Goal: Information Seeking & Learning: Learn about a topic

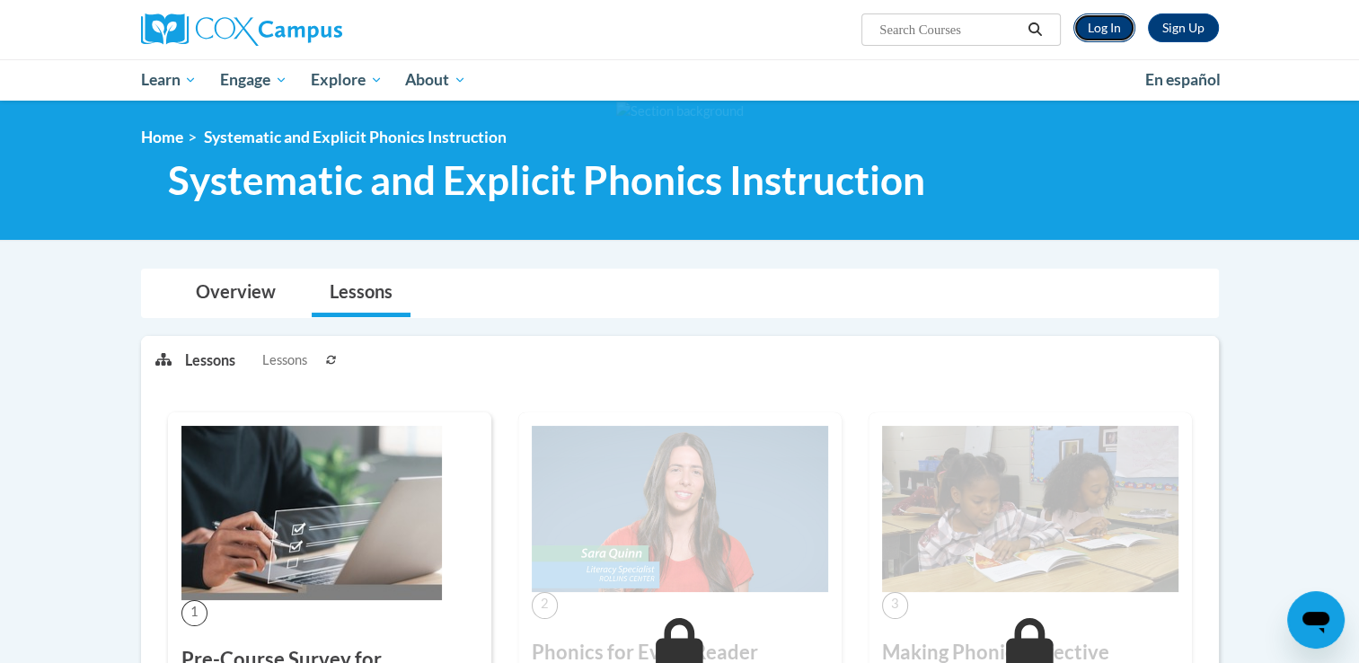
click at [1112, 39] on link "Log In" at bounding box center [1105, 27] width 62 height 29
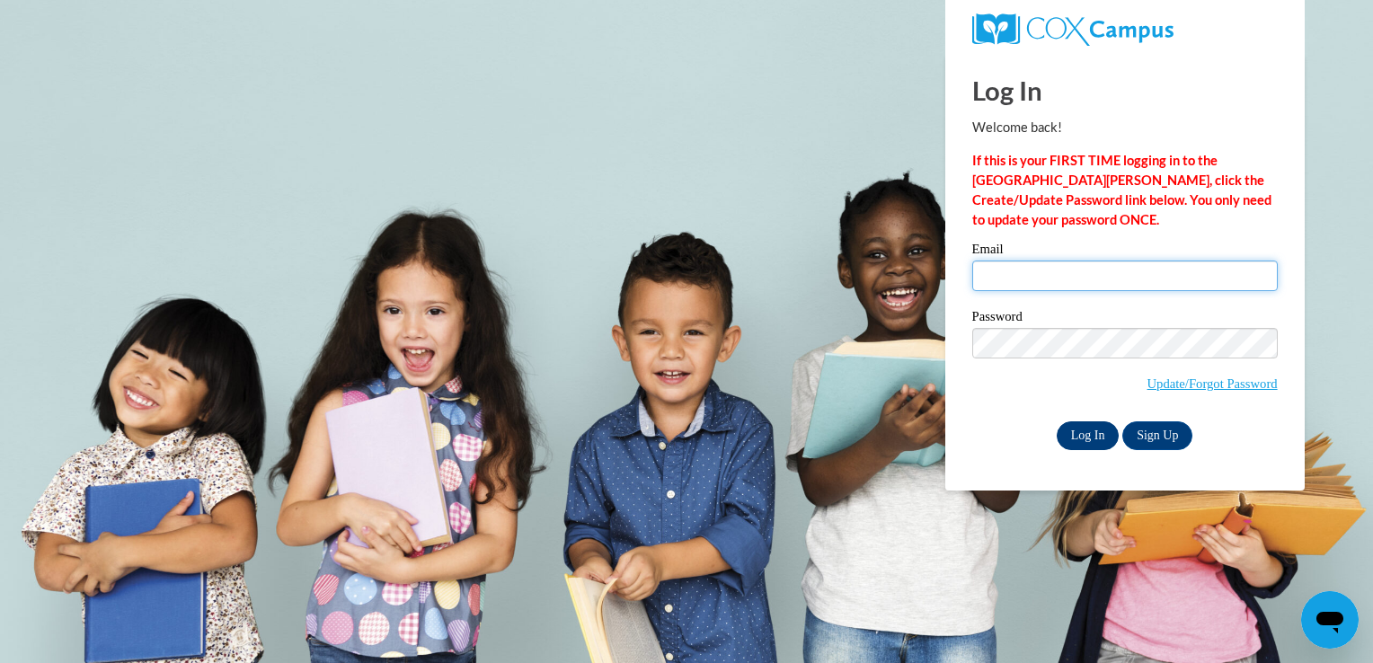
type input "aclark92@student.clayton.edu"
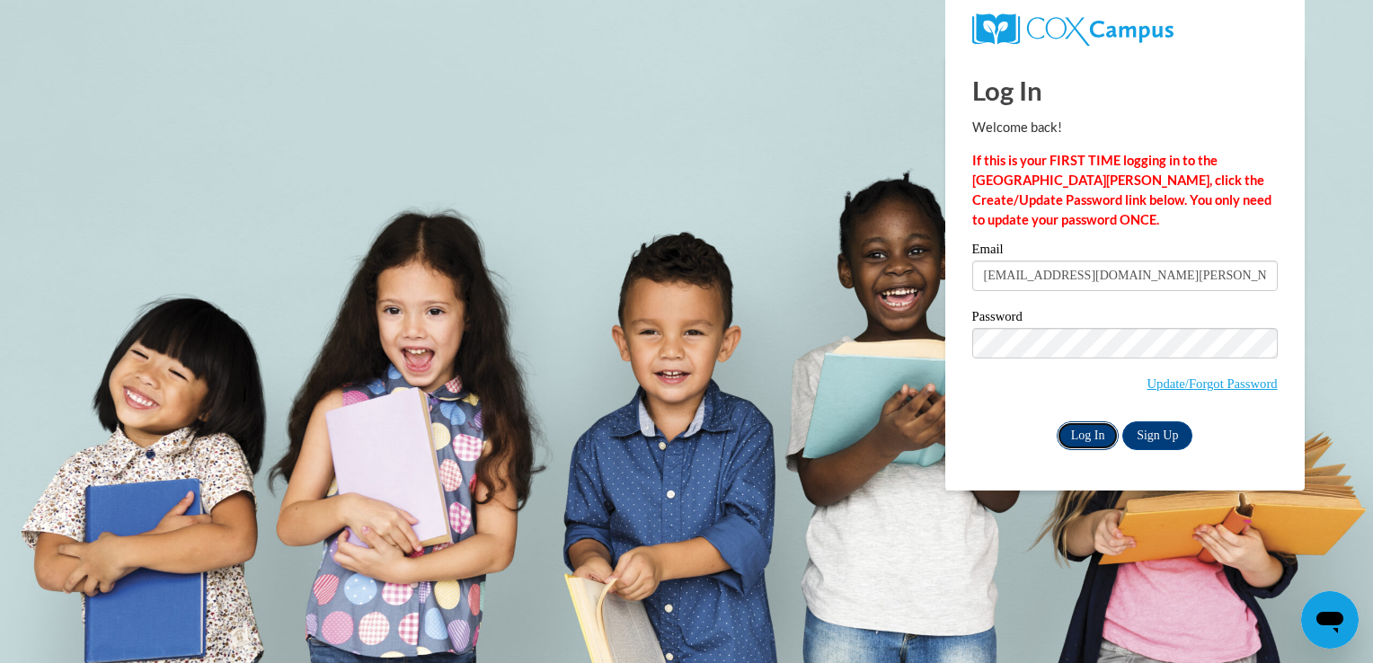
click at [1080, 442] on input "Log In" at bounding box center [1088, 435] width 63 height 29
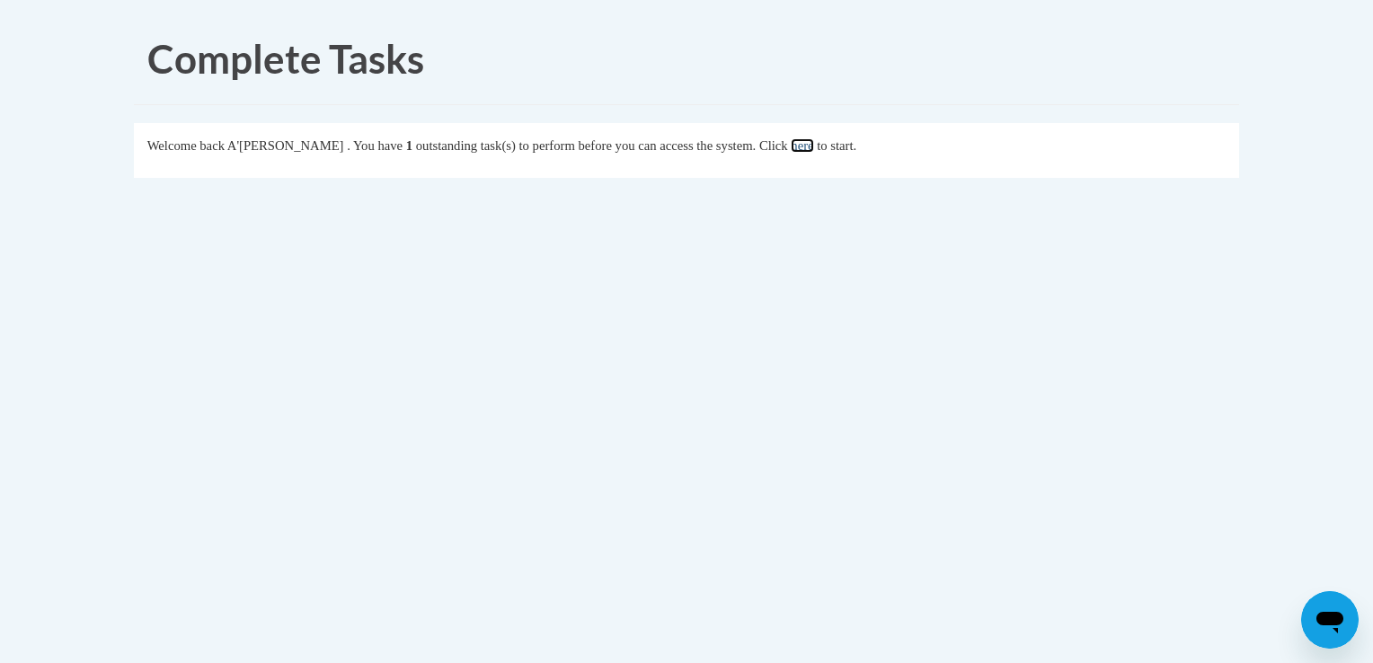
click at [813, 147] on link "here" at bounding box center [802, 145] width 22 height 14
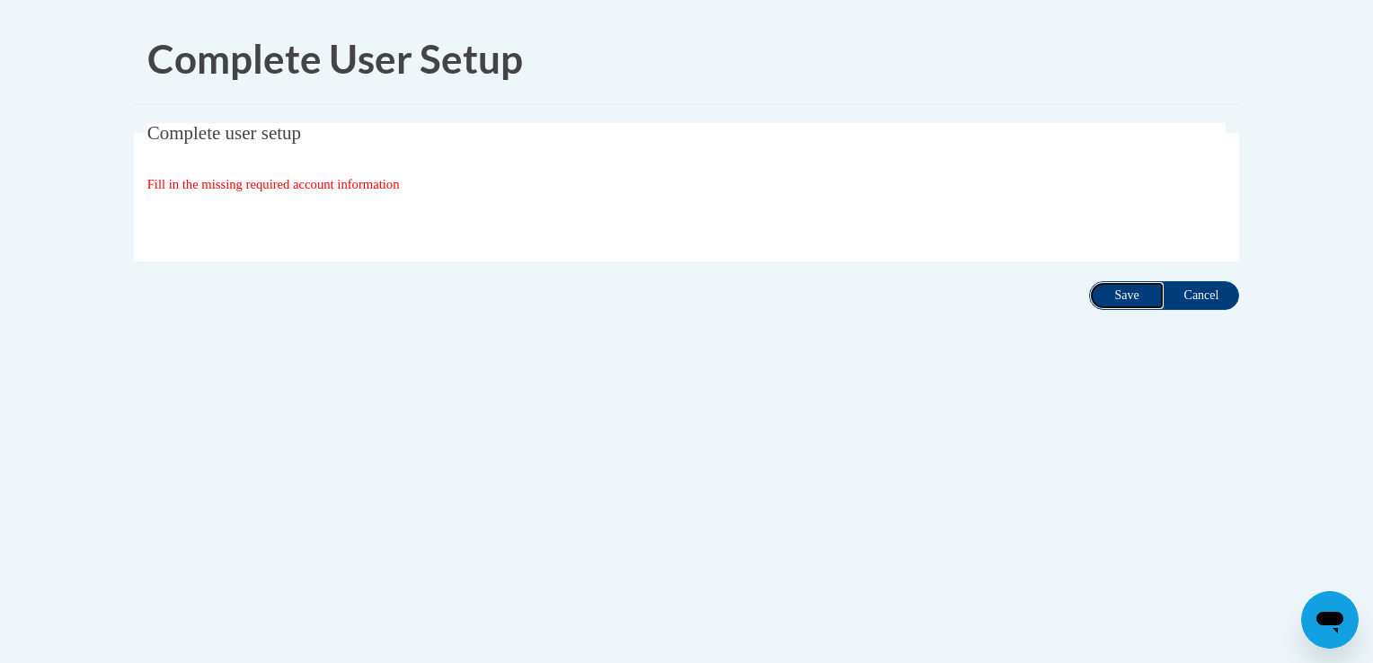
click at [1123, 286] on input "Save" at bounding box center [1126, 295] width 75 height 29
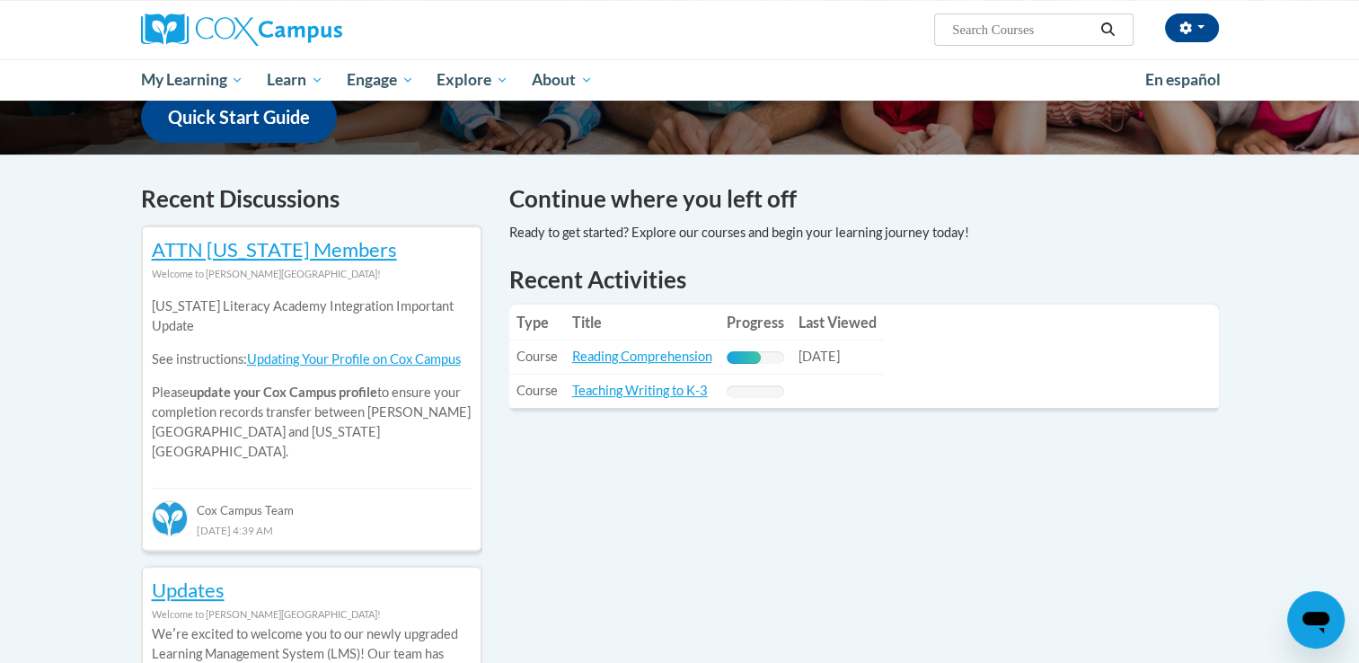
scroll to position [477, 0]
click at [670, 358] on link "Reading Comprehension" at bounding box center [642, 355] width 140 height 15
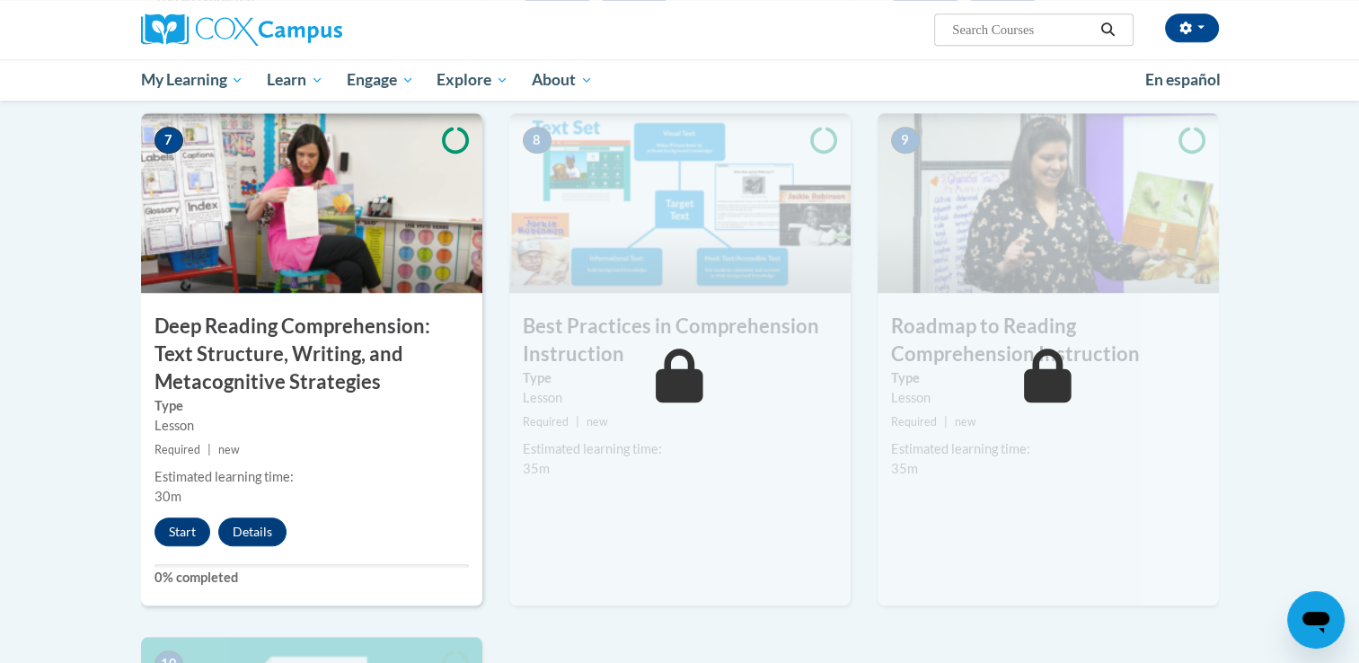
scroll to position [1377, 0]
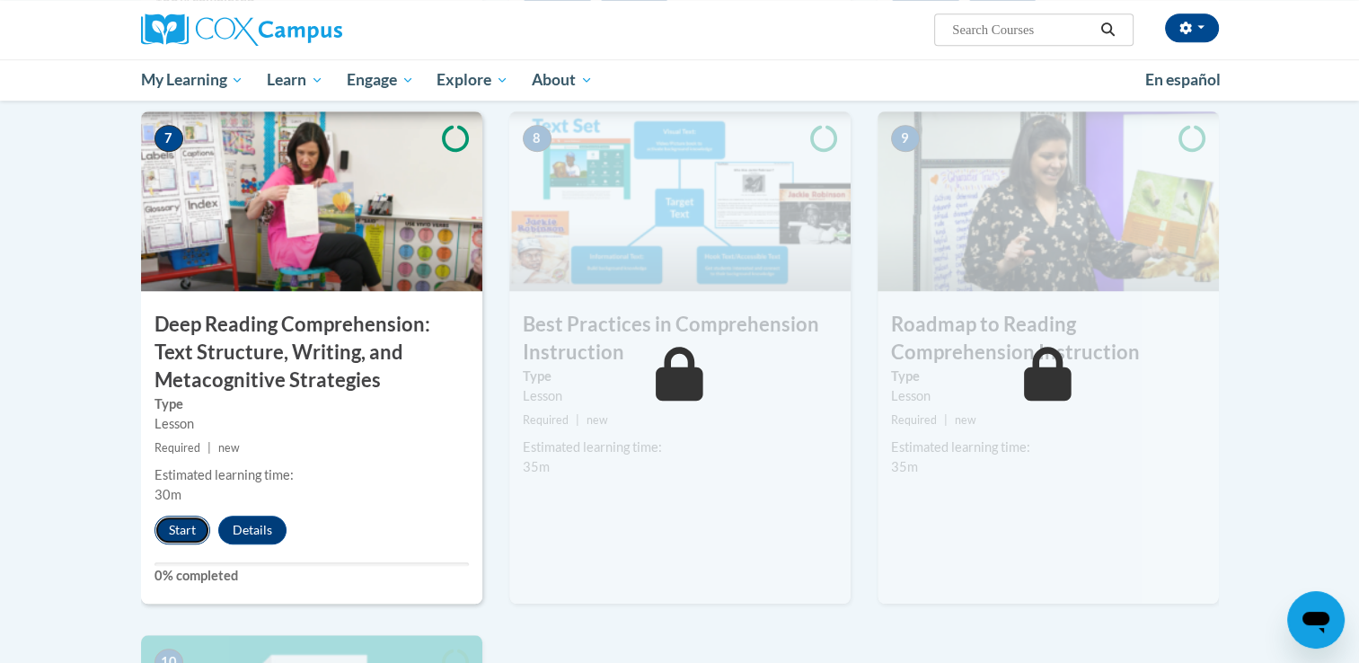
click at [163, 519] on button "Start" at bounding box center [183, 530] width 56 height 29
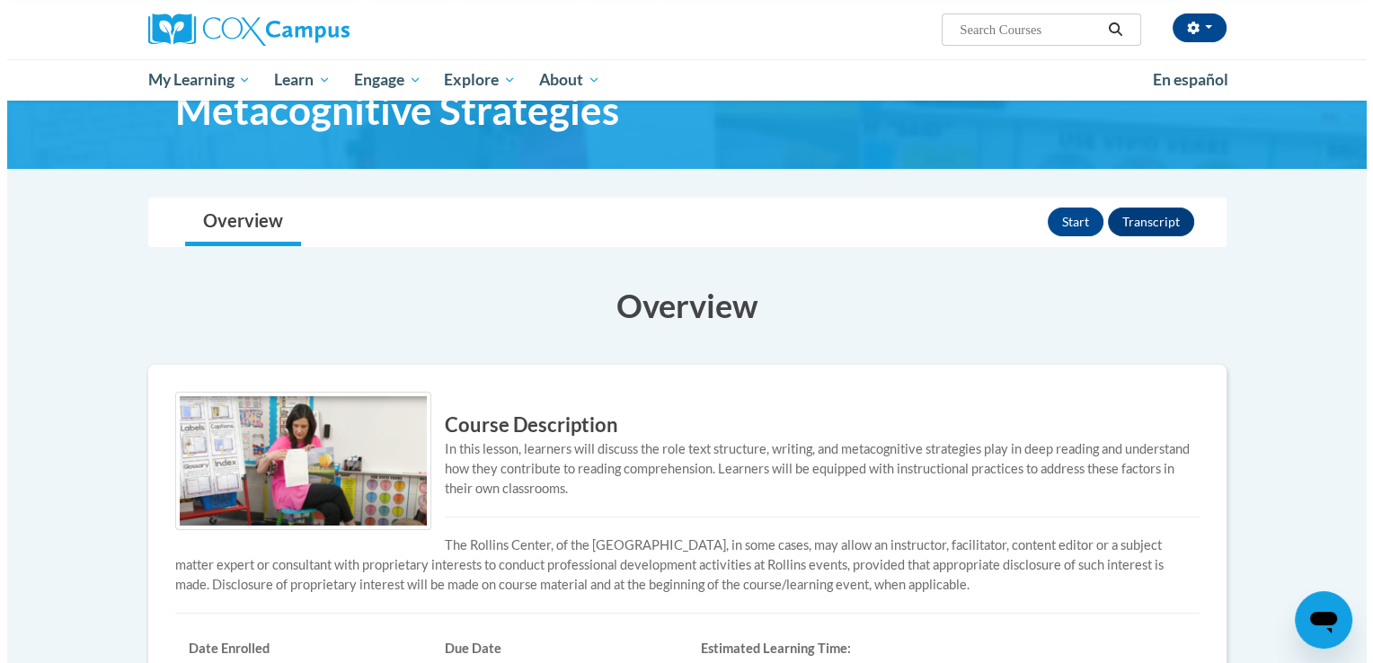
scroll to position [147, 0]
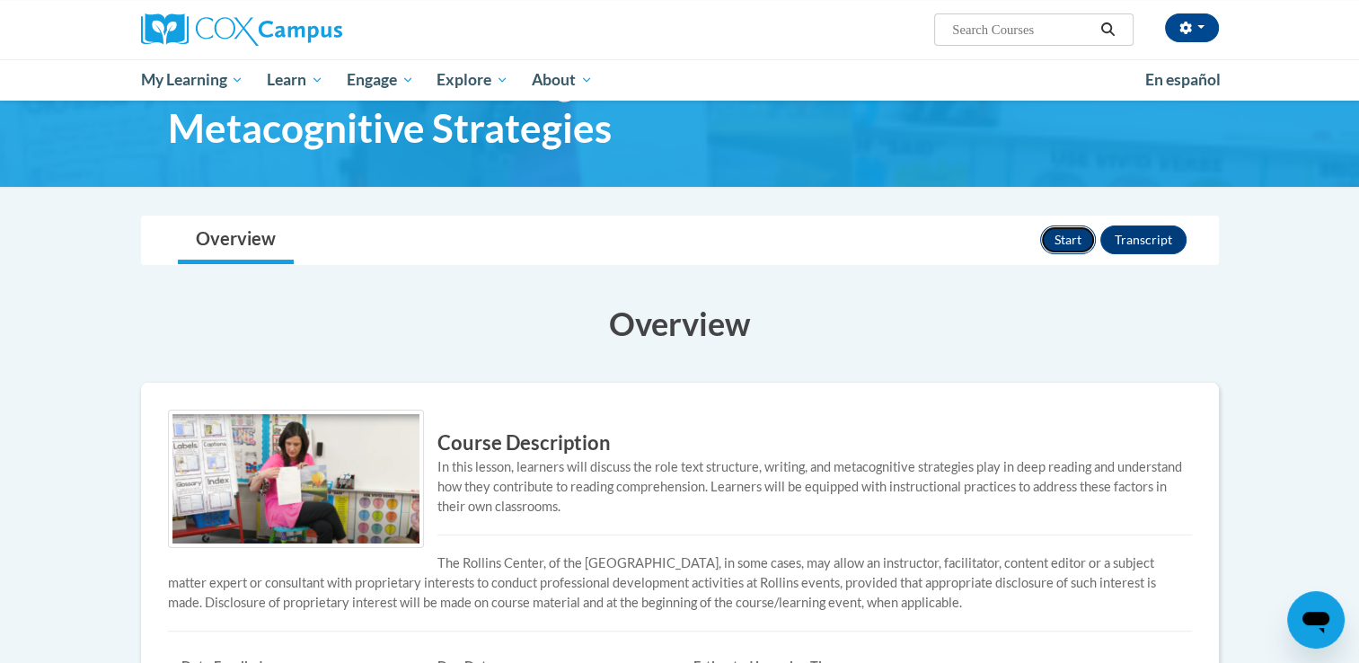
click at [1075, 243] on button "Start" at bounding box center [1068, 240] width 56 height 29
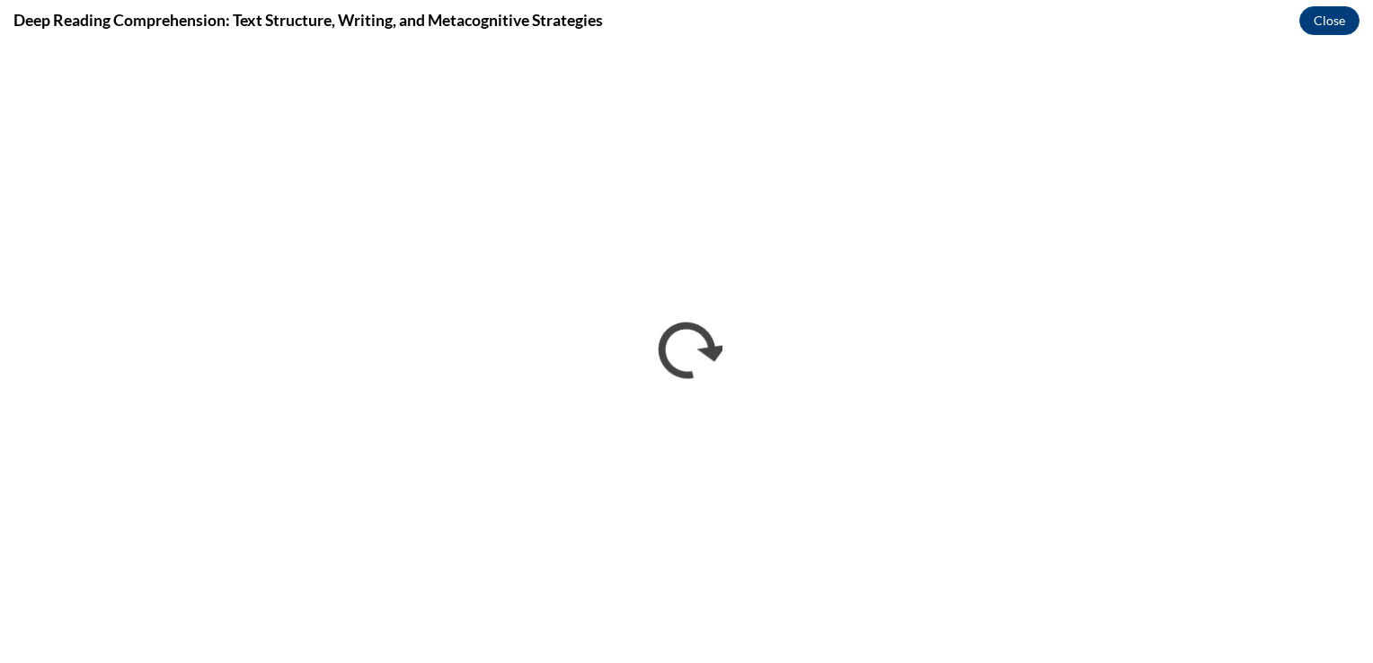
scroll to position [0, 0]
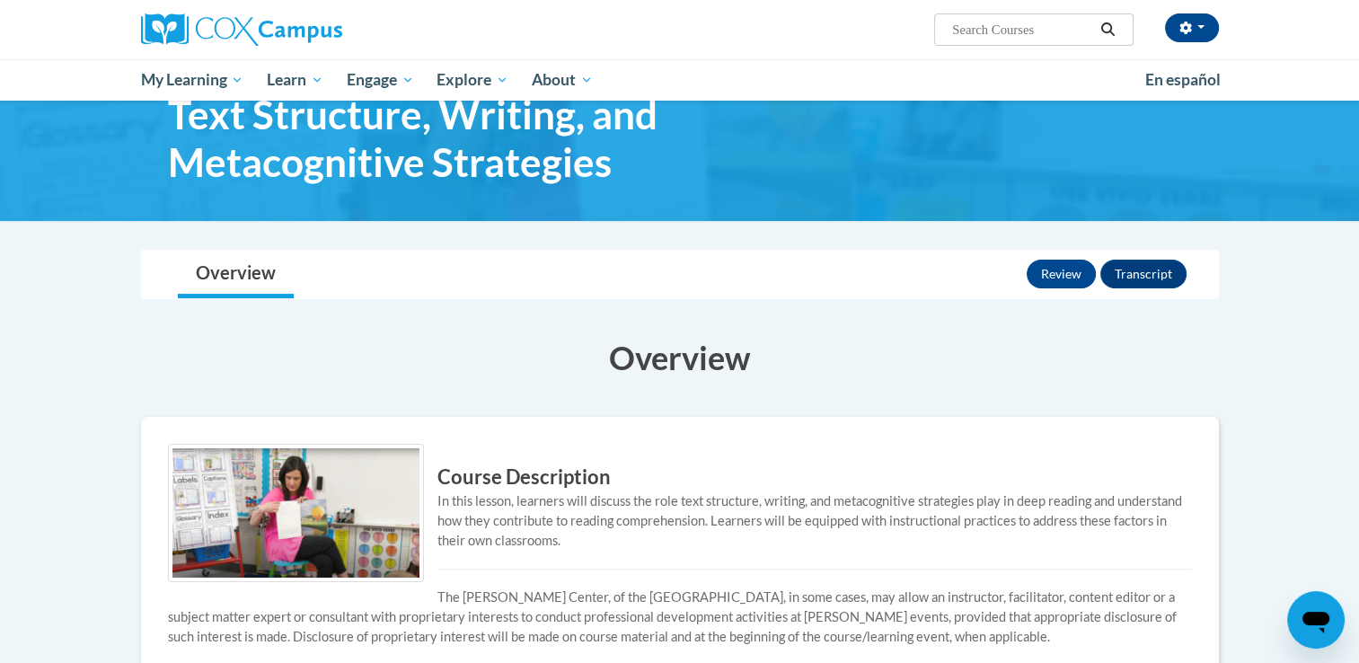
scroll to position [114, 0]
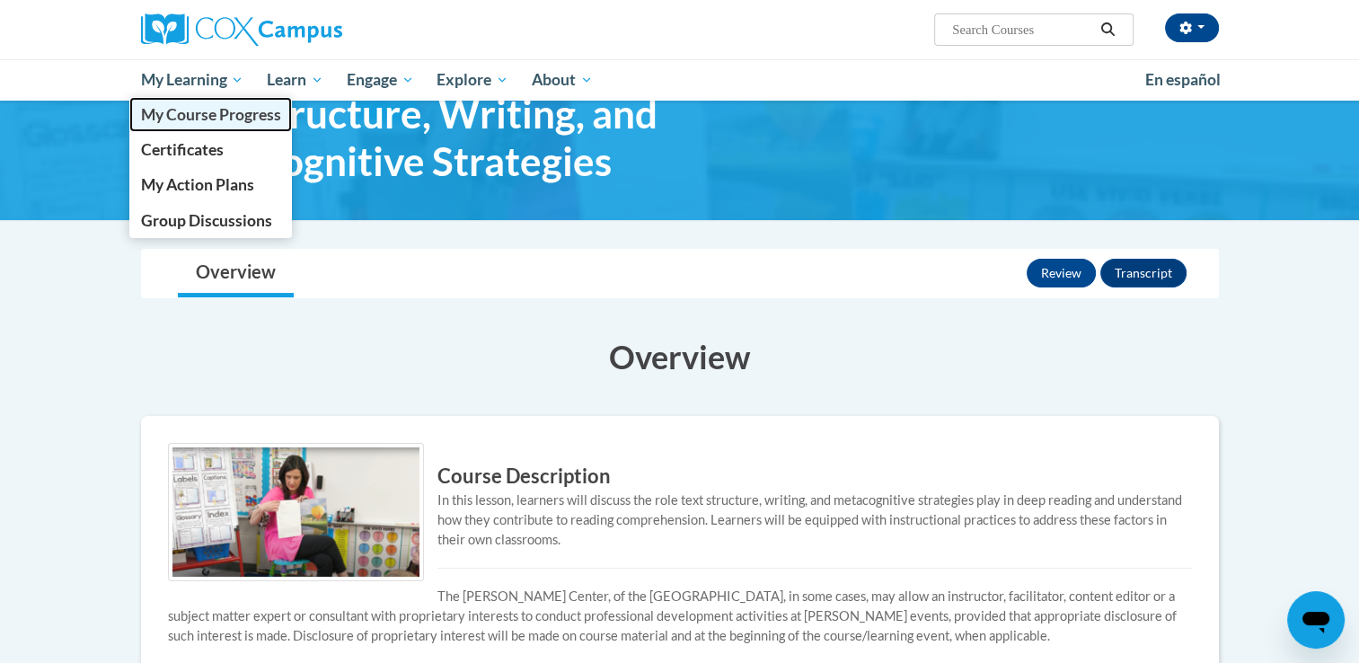
click at [164, 119] on span "My Course Progress" at bounding box center [210, 114] width 140 height 19
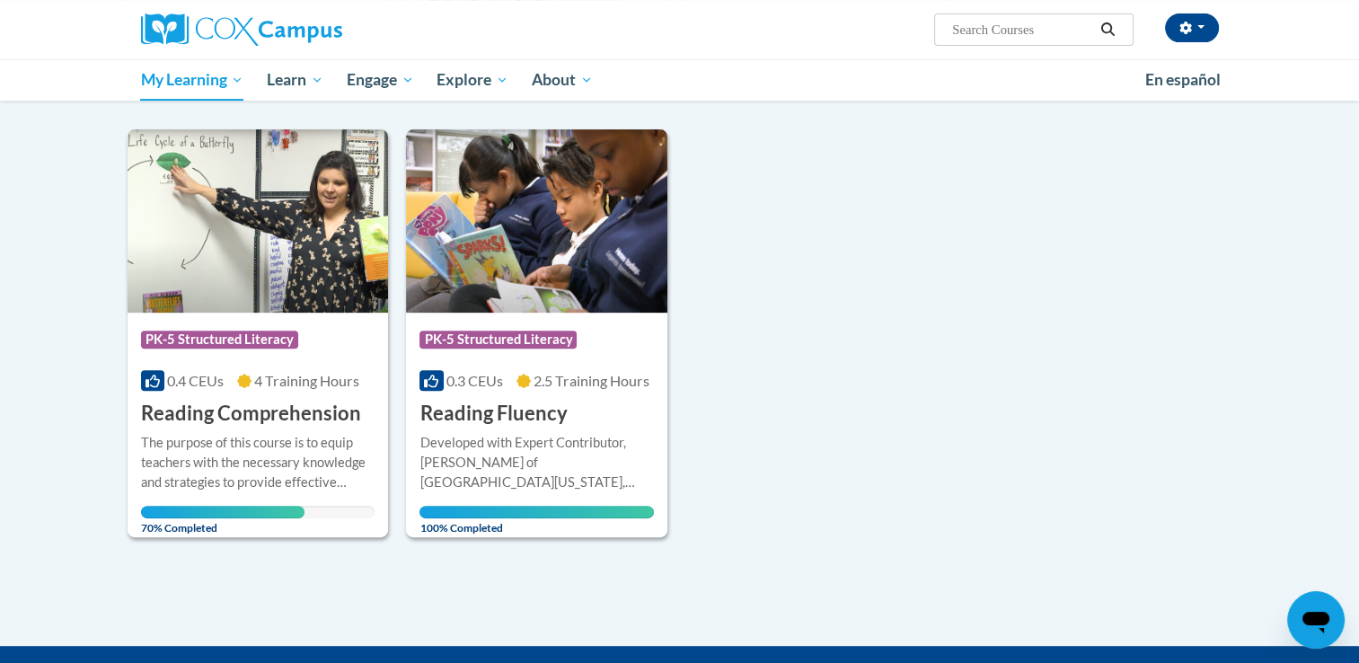
scroll to position [647, 0]
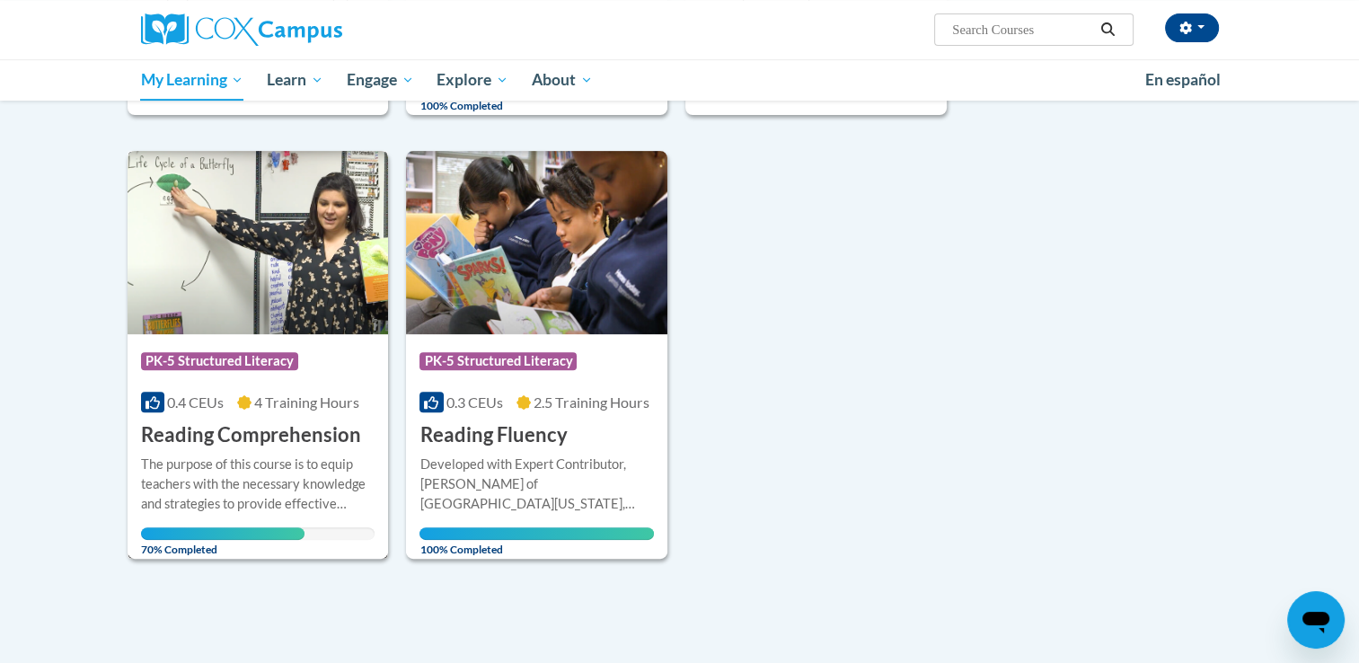
click at [313, 417] on div "Course Category: PK-5 Structured Literacy 0.4 CEUs 4 Training Hours COURSE Read…" at bounding box center [258, 391] width 261 height 115
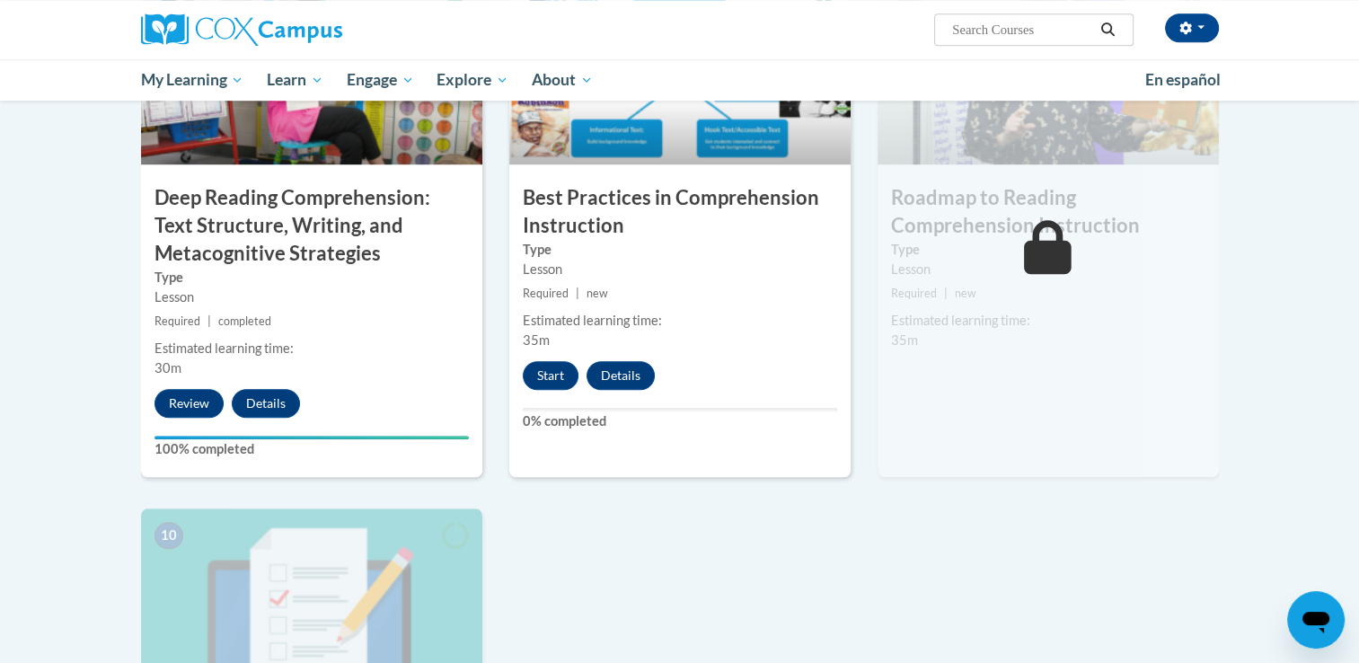
scroll to position [1541, 0]
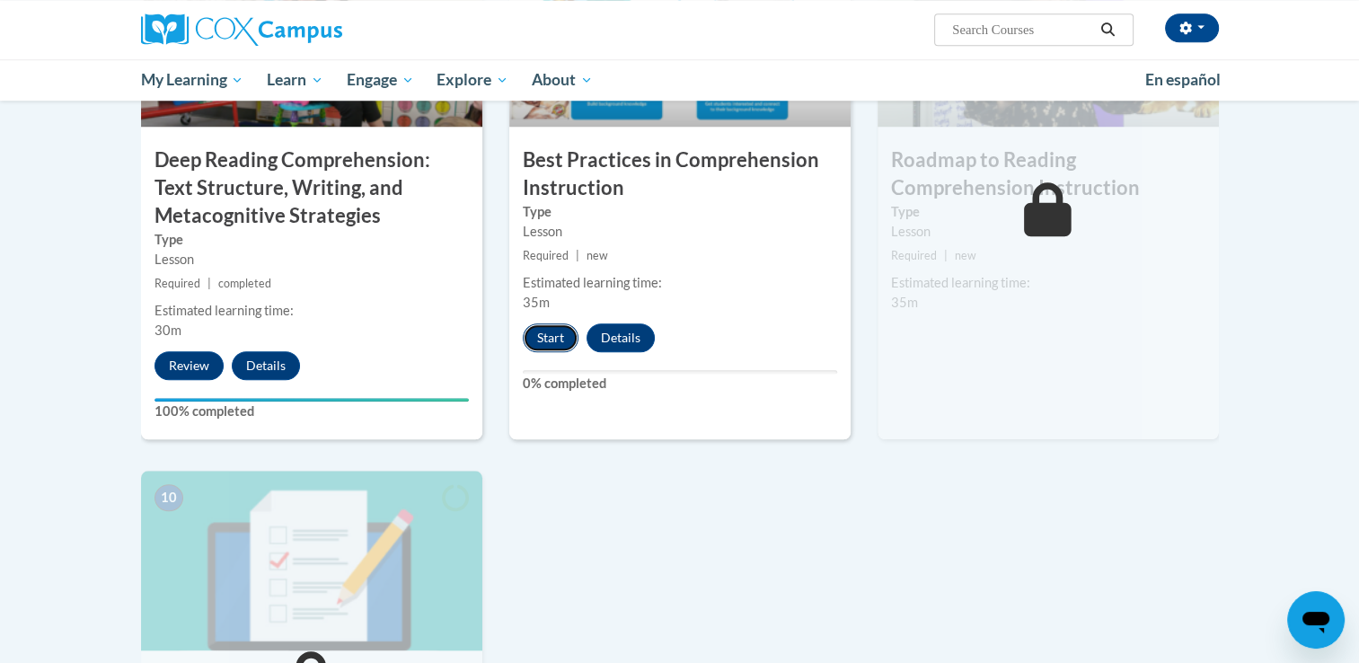
click at [556, 338] on button "Start" at bounding box center [551, 337] width 56 height 29
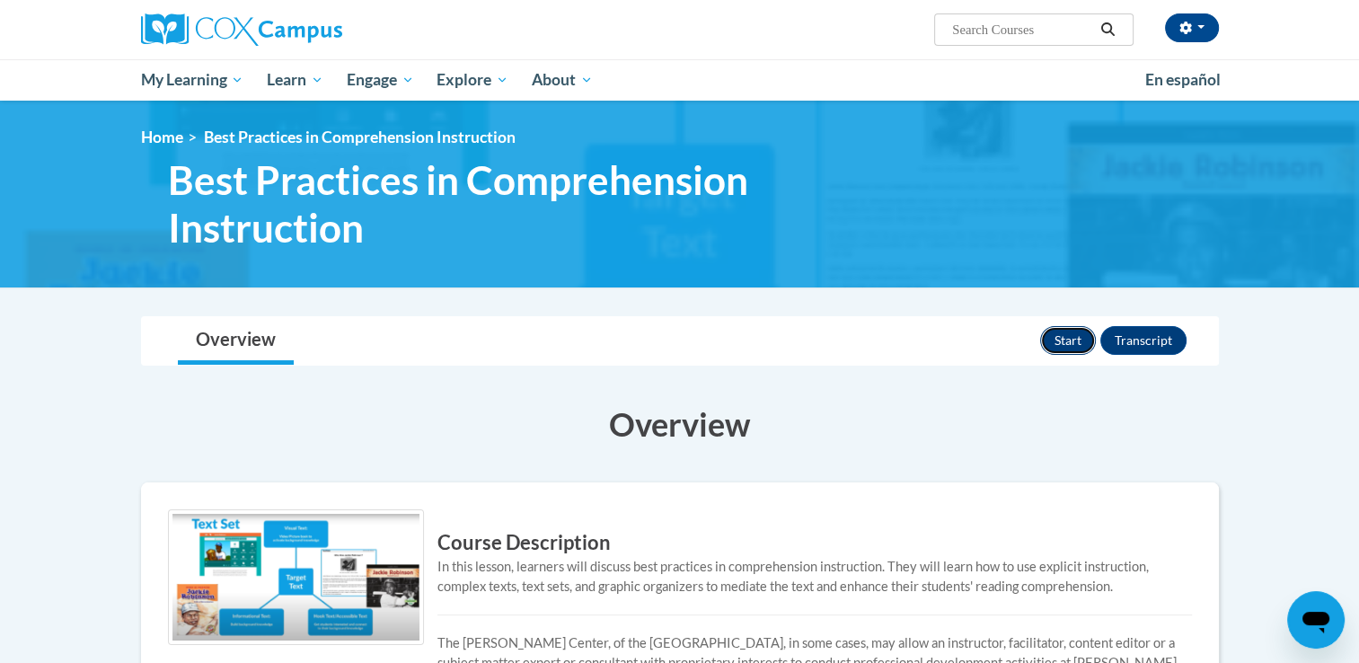
click at [1058, 347] on button "Start" at bounding box center [1068, 340] width 56 height 29
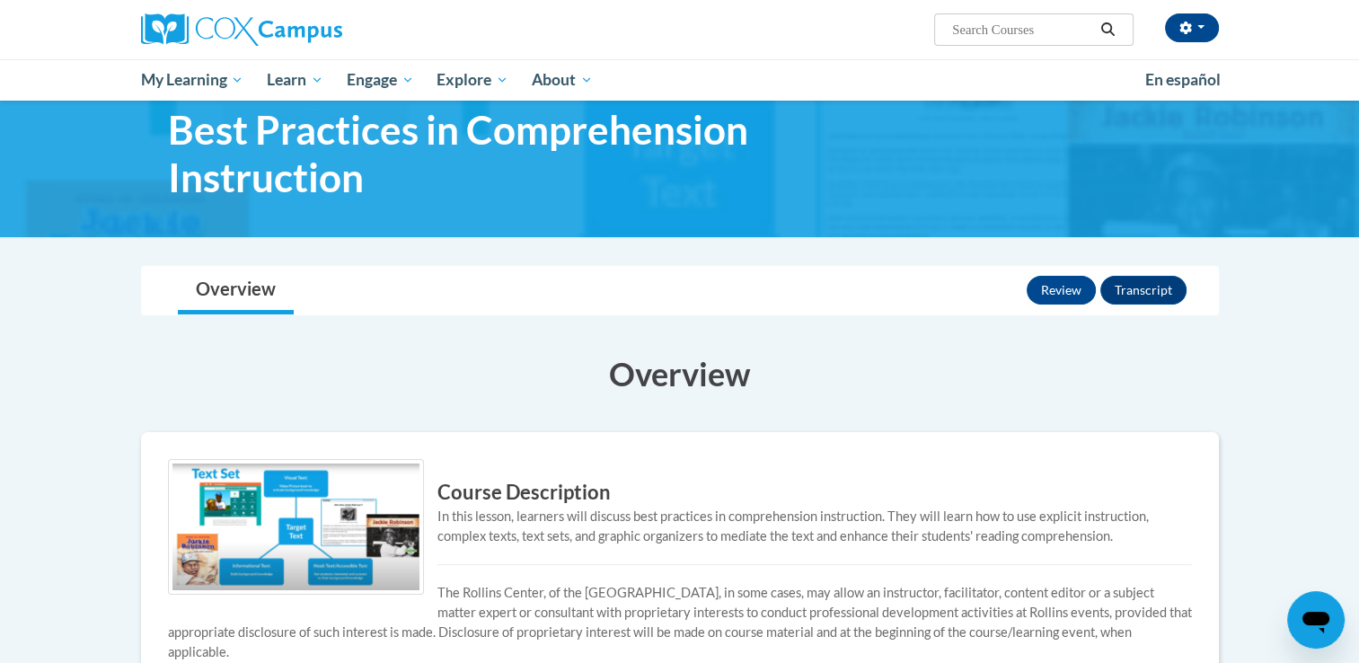
scroll to position [41, 0]
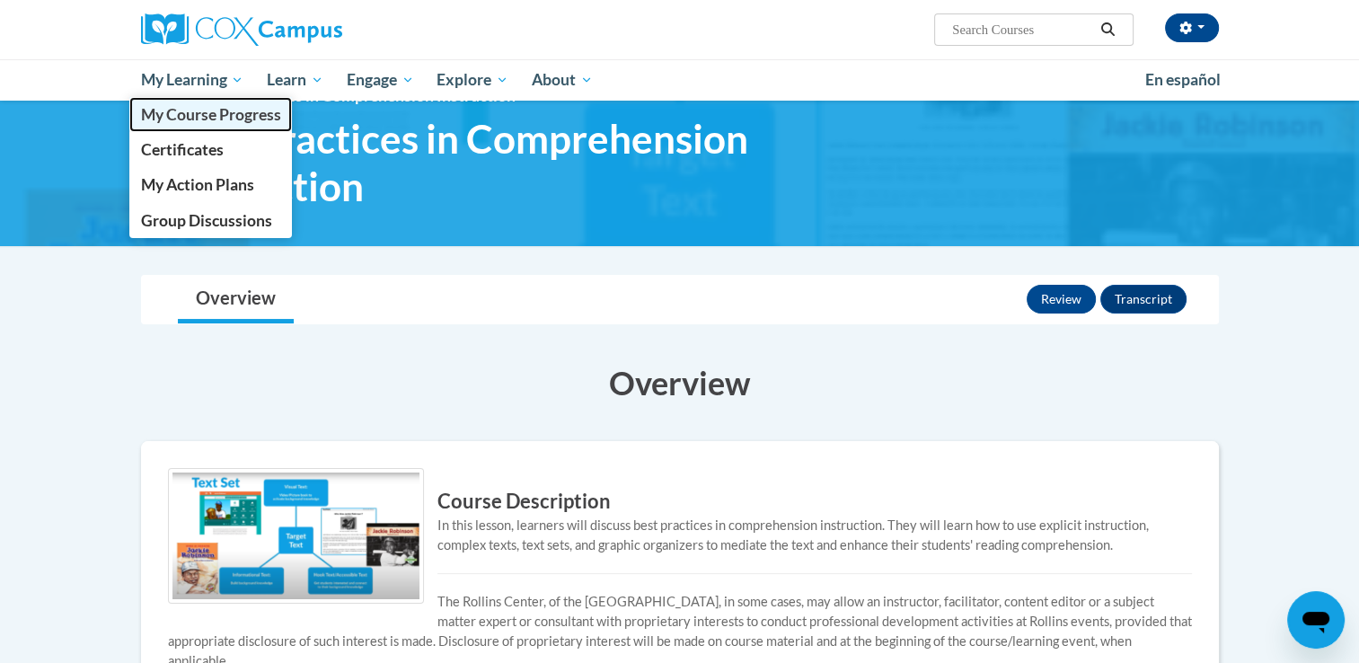
click at [186, 122] on span "My Course Progress" at bounding box center [210, 114] width 140 height 19
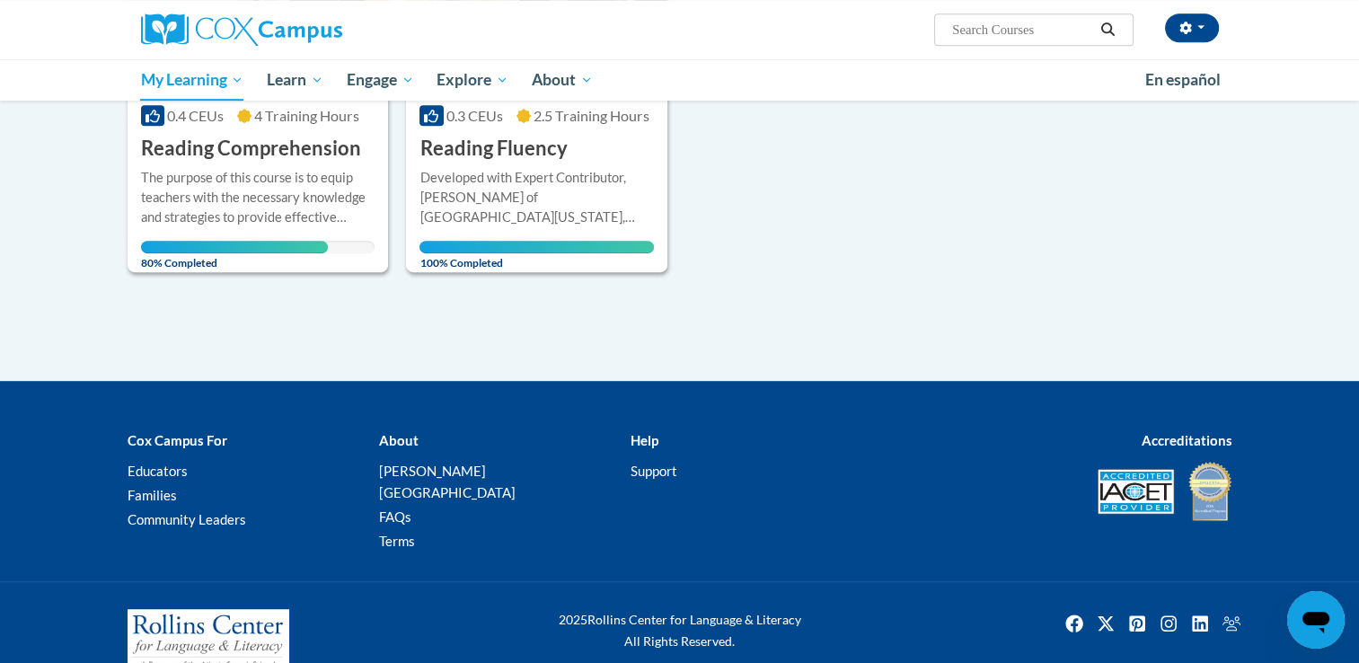
scroll to position [946, 0]
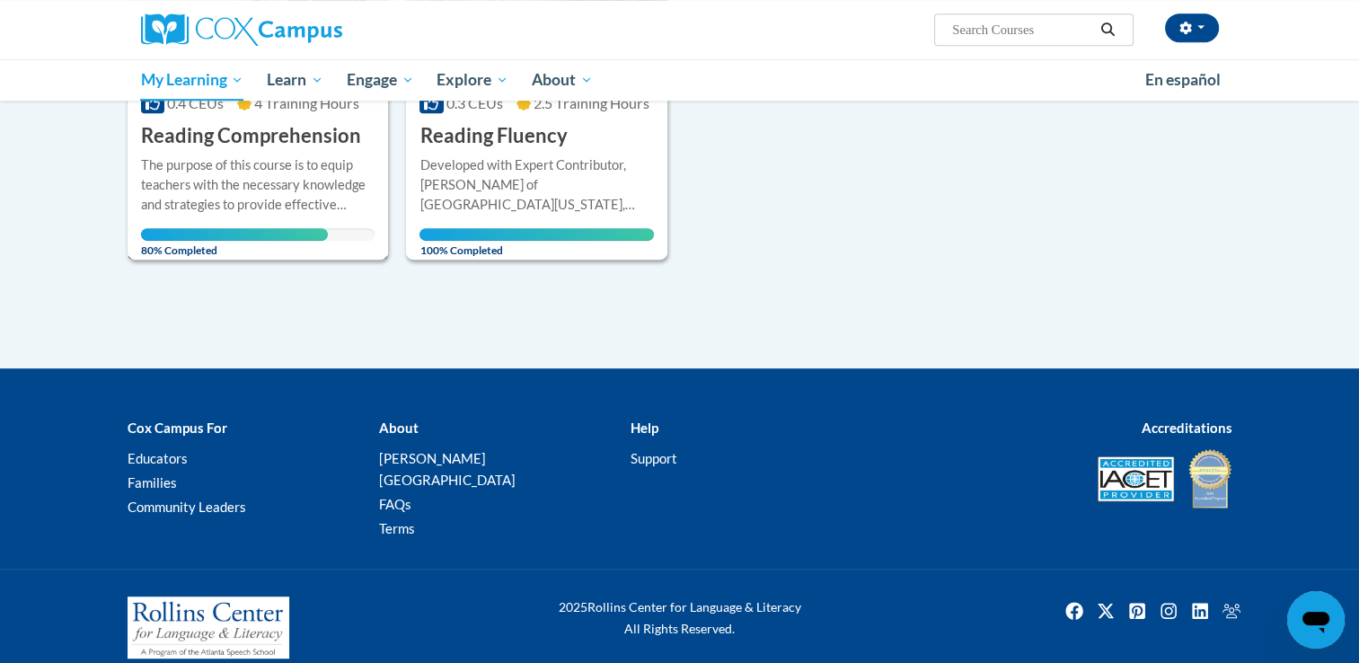
click at [338, 188] on div "The purpose of this course is to equip teachers with the necessary knowledge an…" at bounding box center [258, 184] width 235 height 59
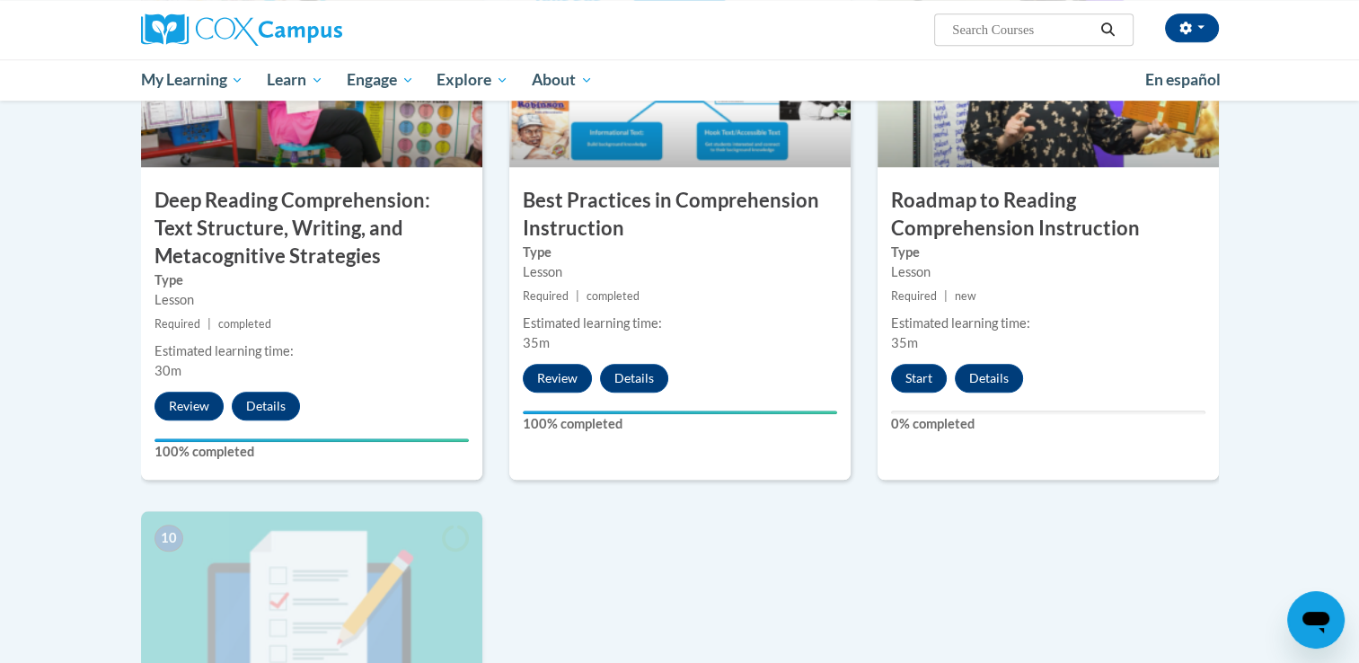
scroll to position [1499, 0]
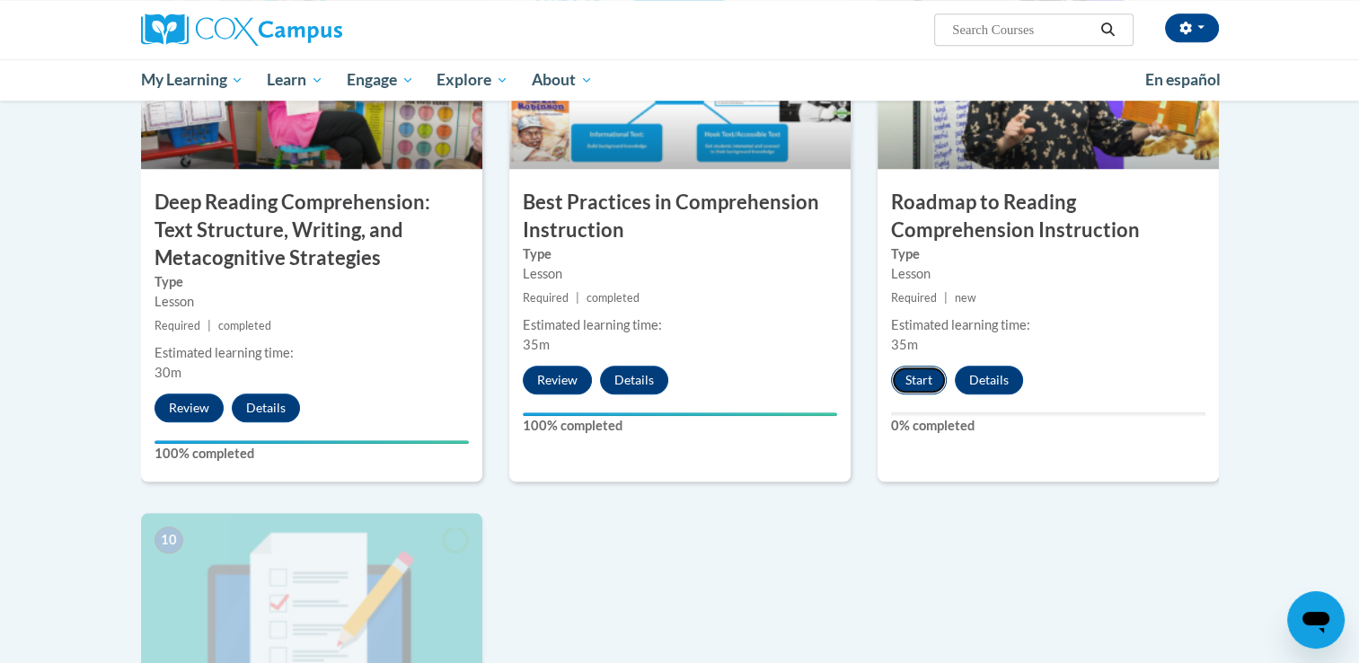
click at [924, 386] on button "Start" at bounding box center [919, 380] width 56 height 29
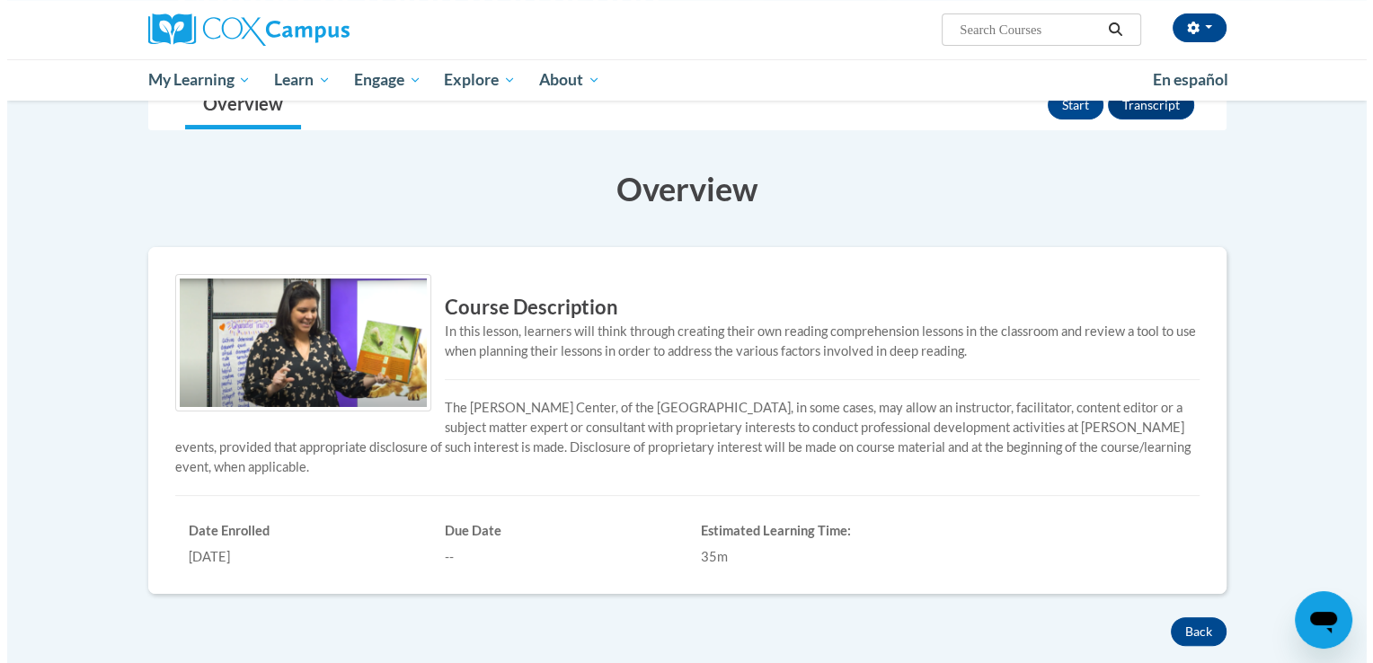
scroll to position [232, 0]
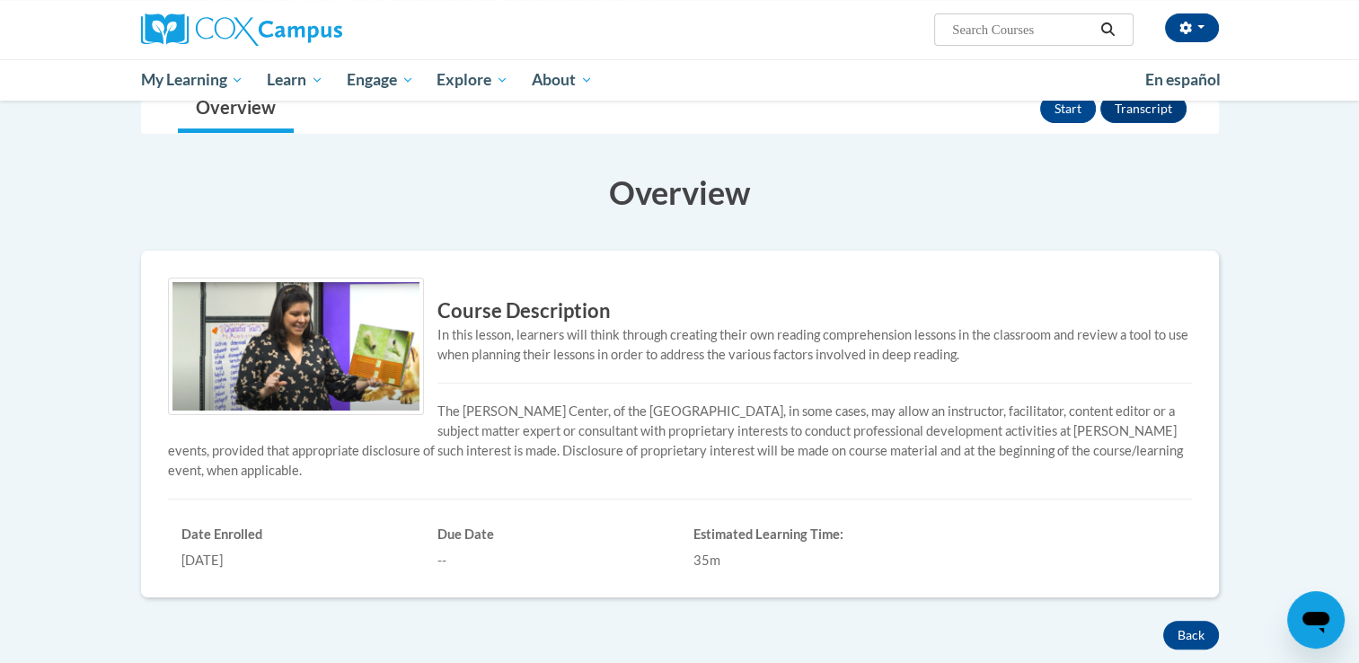
click at [1057, 124] on div "Start Transcript" at bounding box center [1115, 108] width 151 height 47
click at [1078, 104] on button "Start" at bounding box center [1068, 108] width 56 height 29
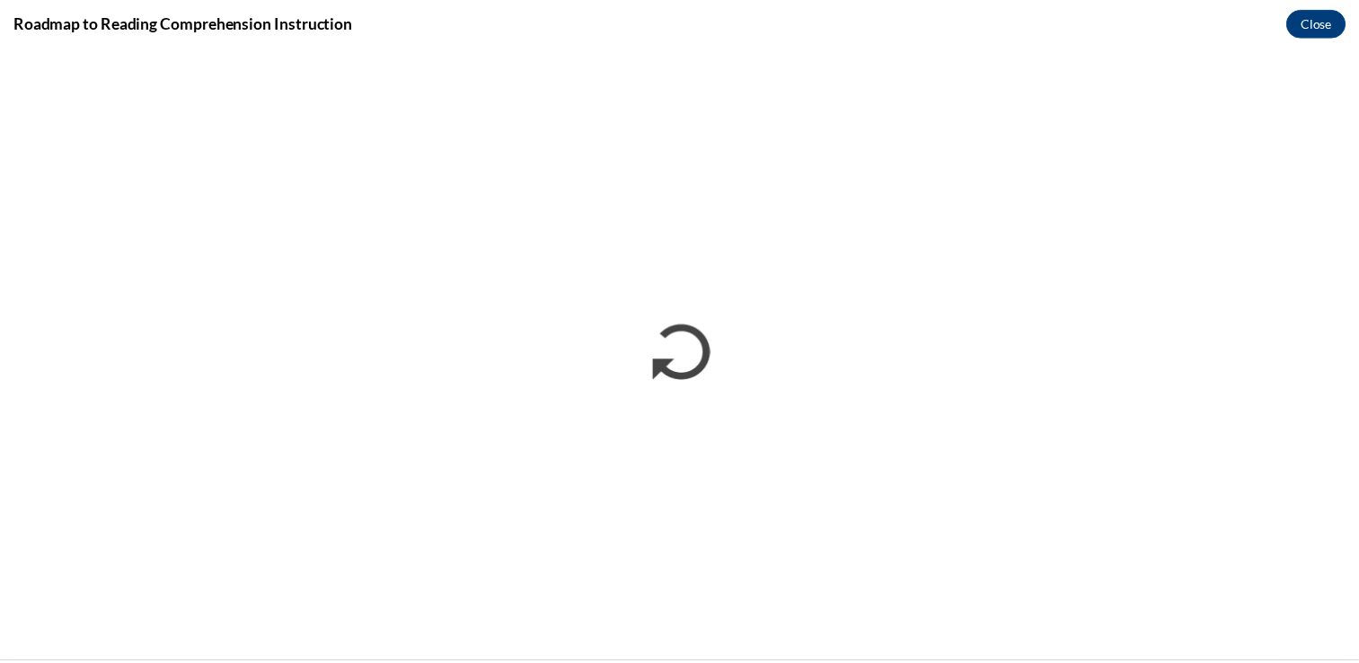
scroll to position [0, 0]
